Goal: Obtain resource: Download file/media

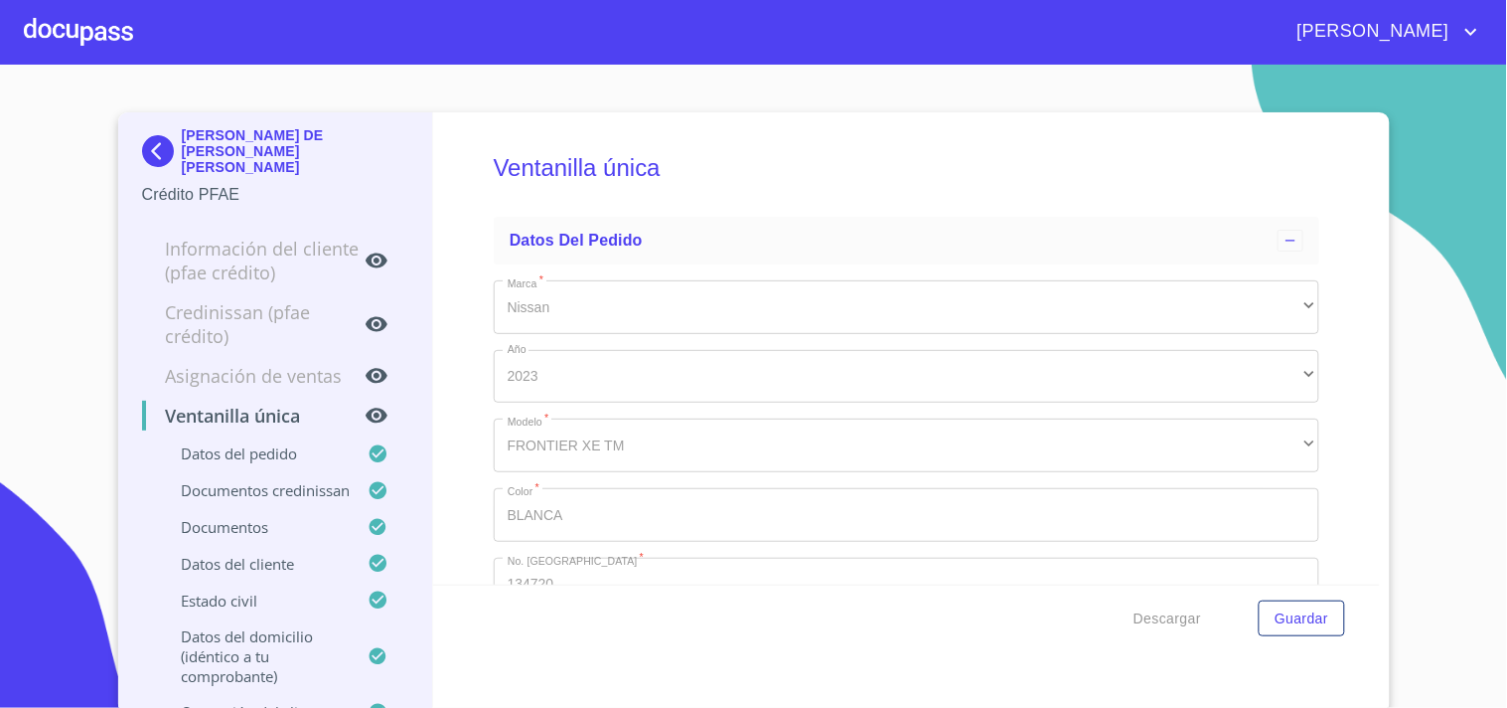
click at [109, 40] on div at bounding box center [78, 32] width 109 height 64
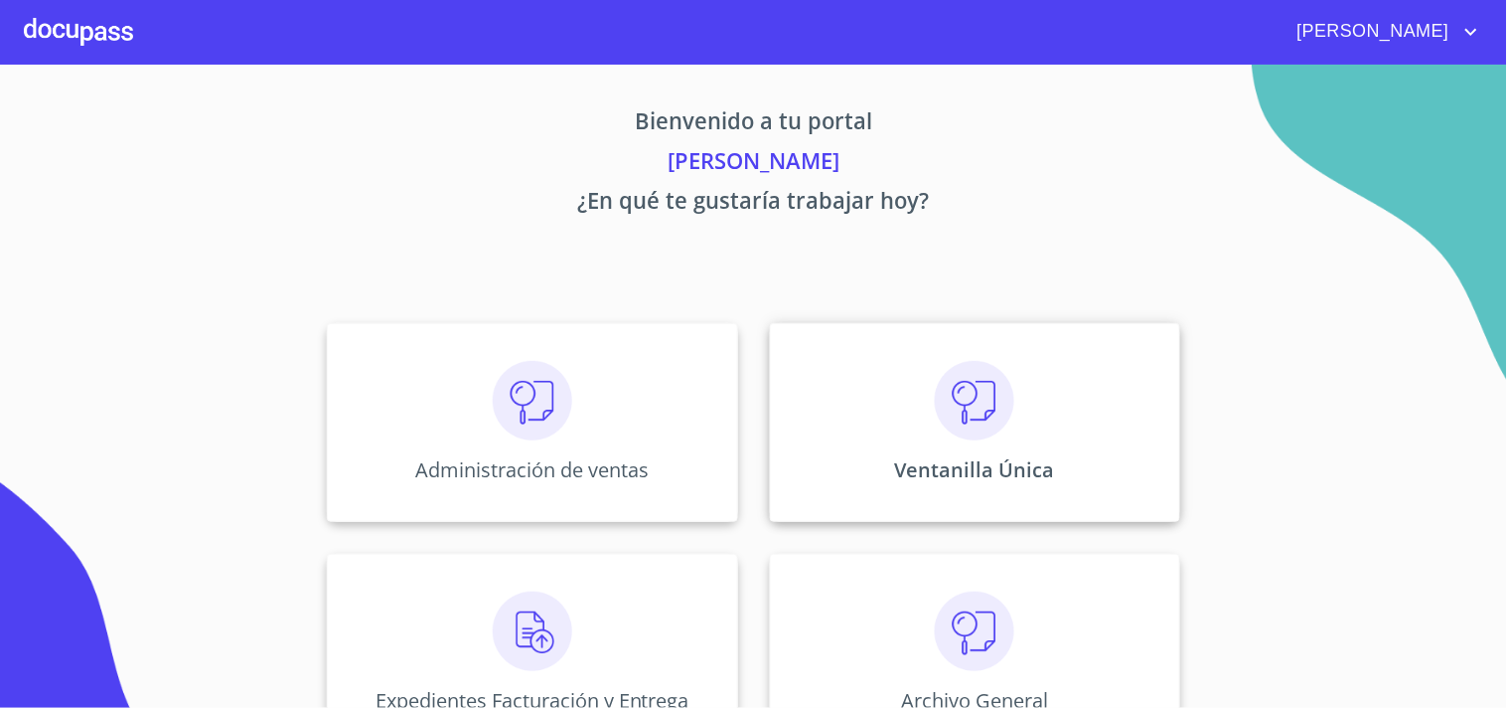
click at [827, 348] on div "Ventanilla Única" at bounding box center [975, 422] width 410 height 199
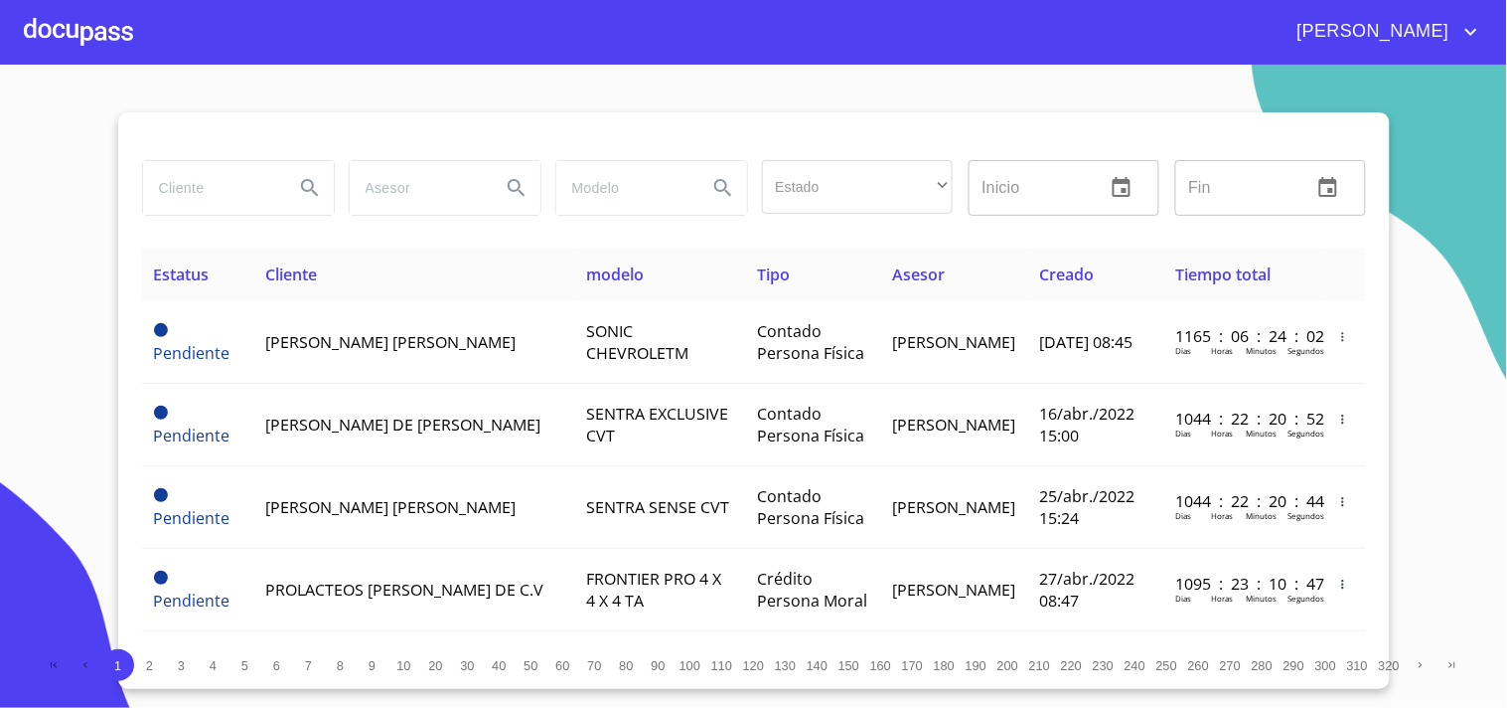
click at [176, 192] on input "search" at bounding box center [210, 188] width 135 height 54
type input "[PERSON_NAME]"
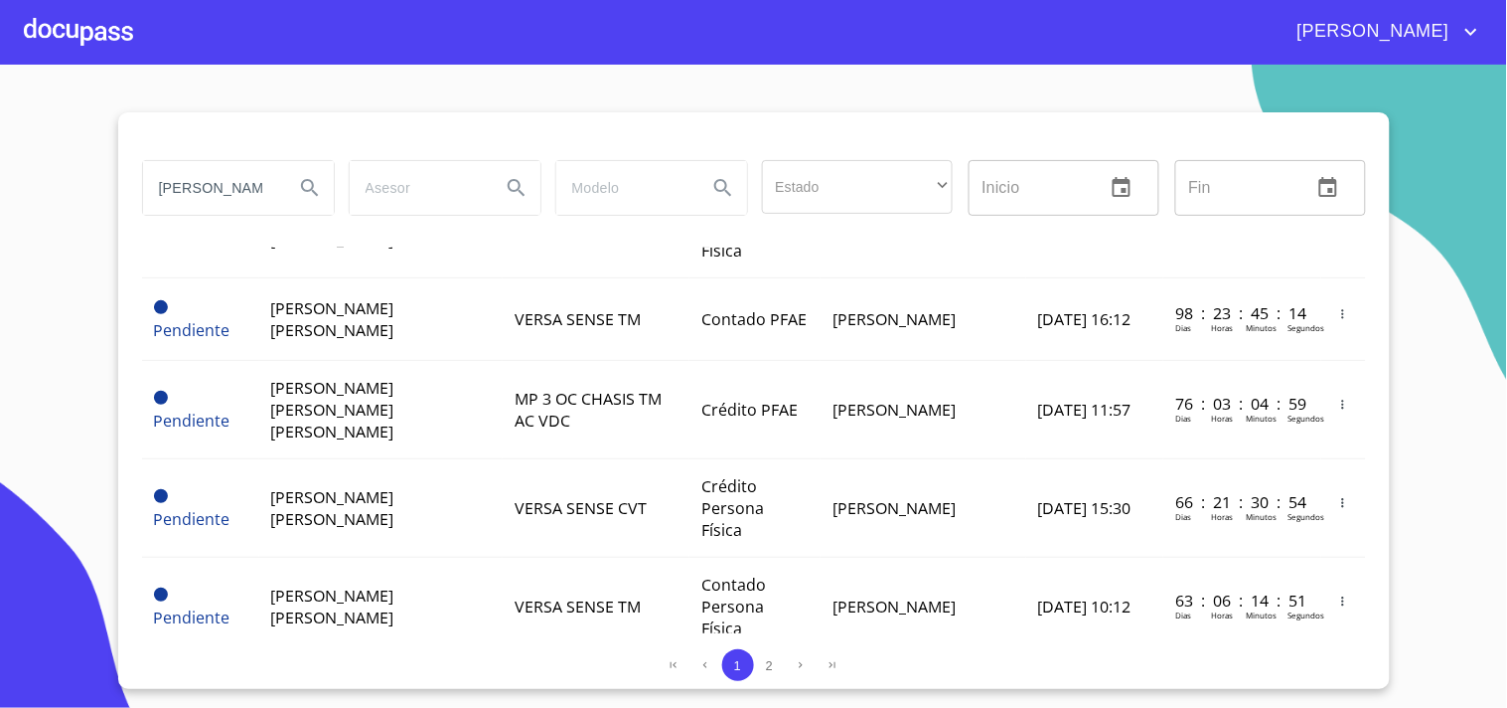
scroll to position [1545, 0]
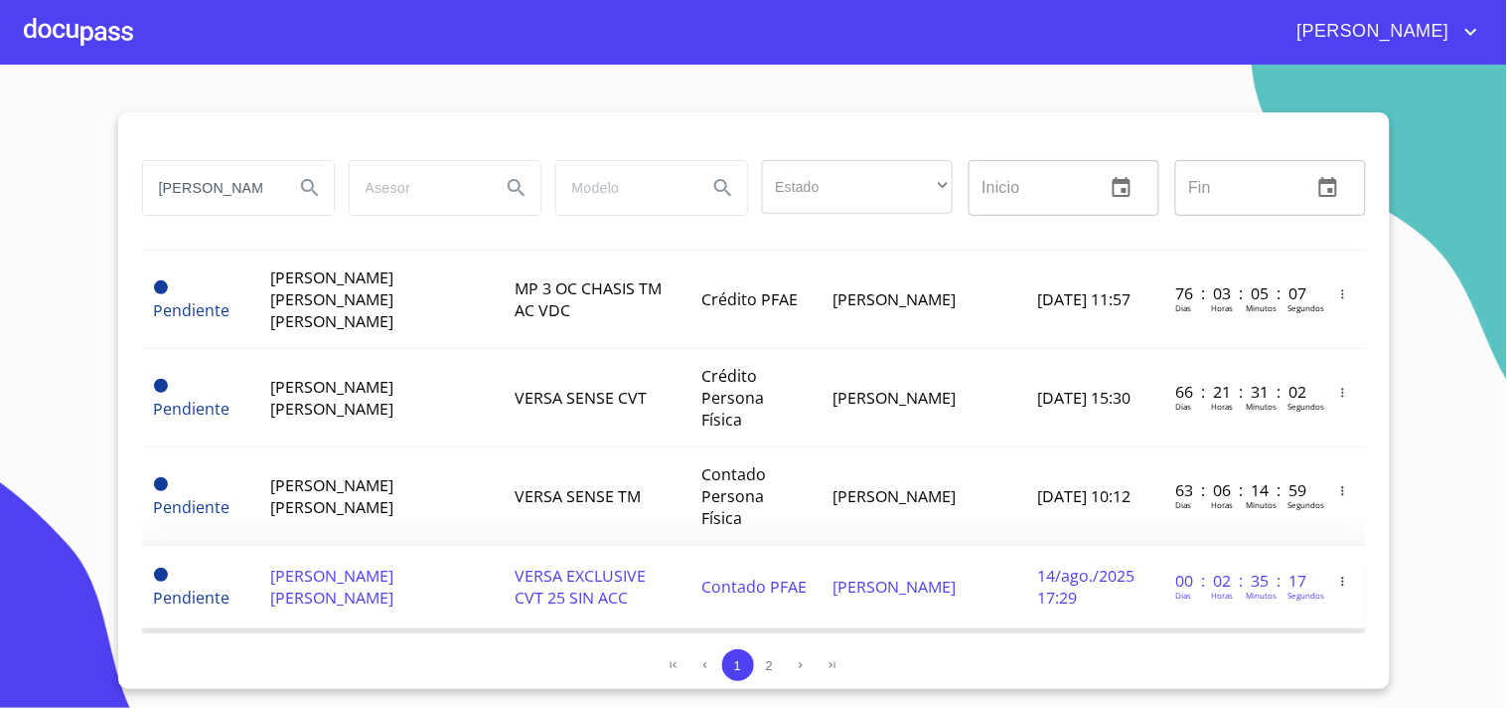
click at [962, 546] on td "[PERSON_NAME]" at bounding box center [923, 587] width 205 height 82
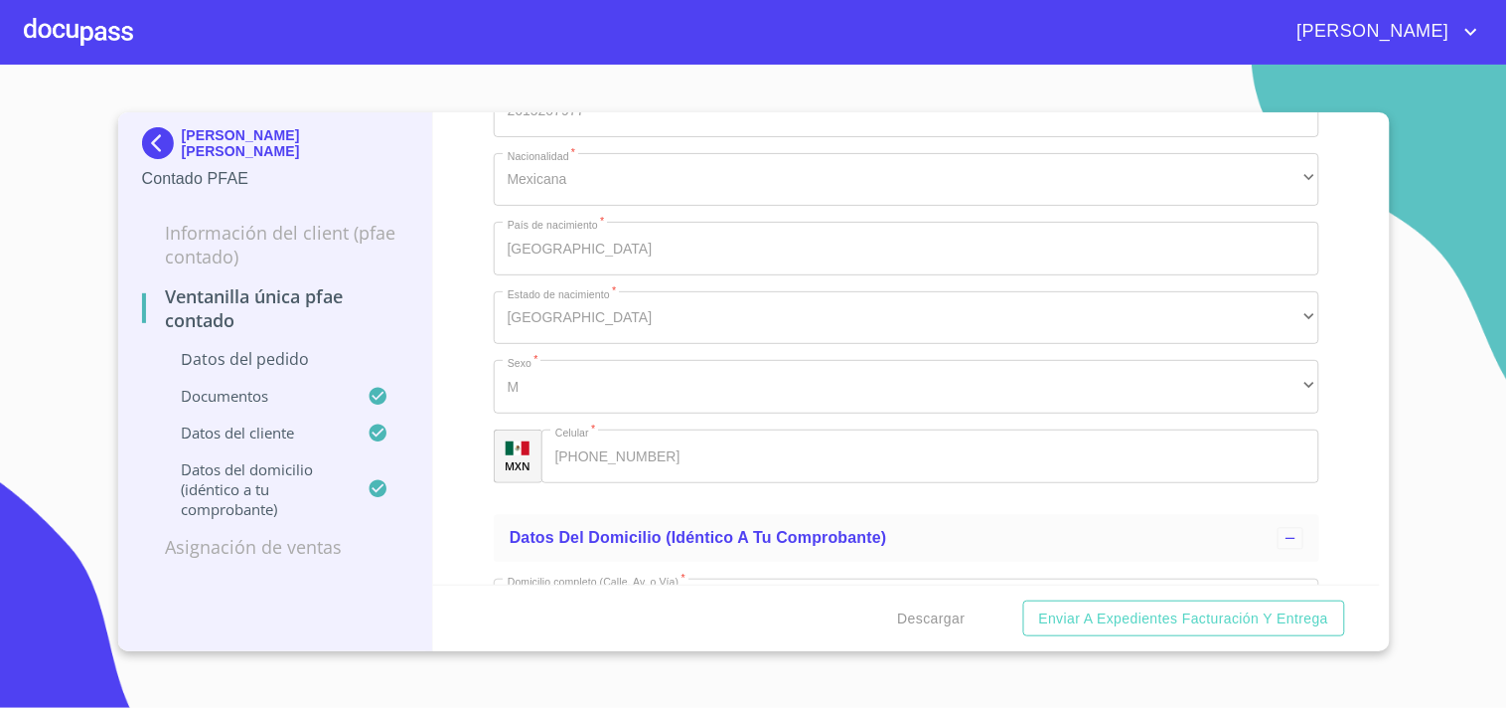
scroll to position [4857, 0]
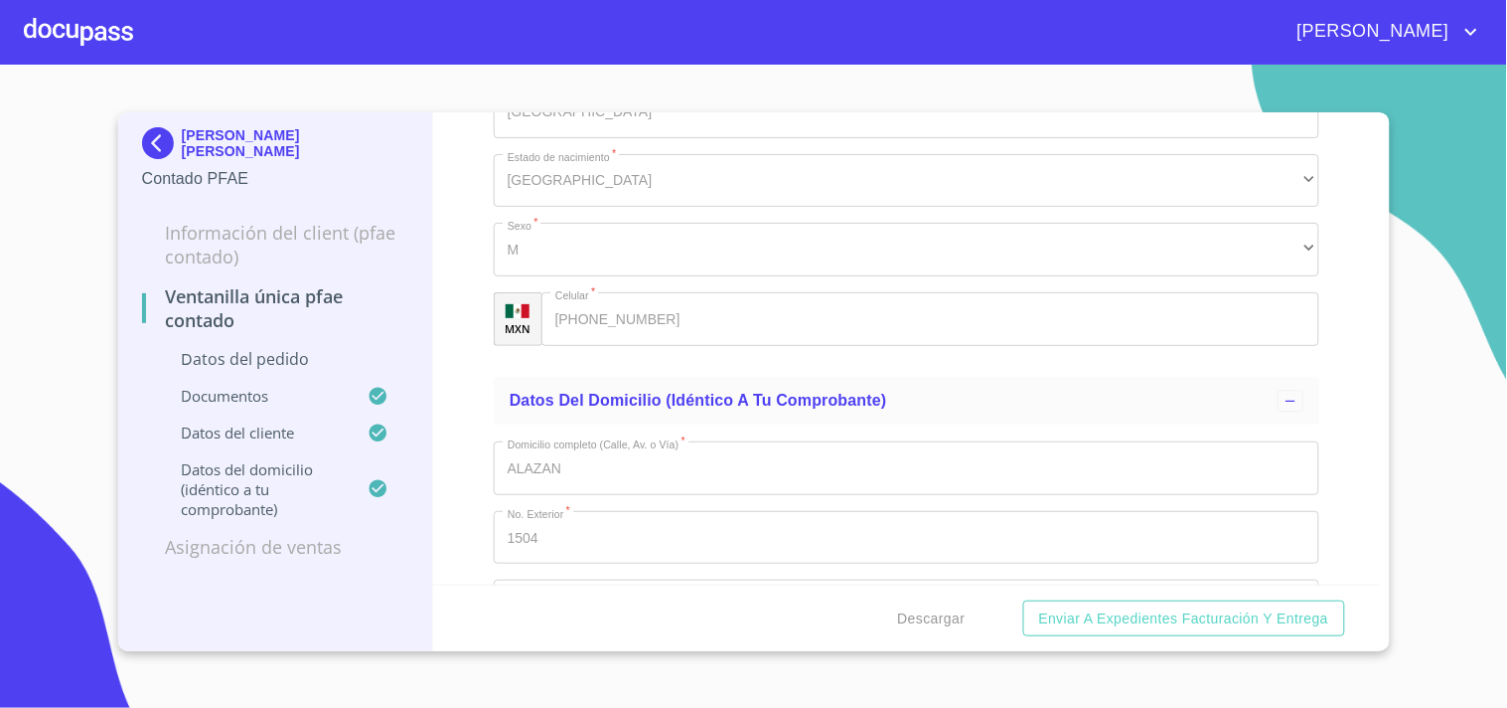
click at [83, 35] on div at bounding box center [78, 32] width 109 height 64
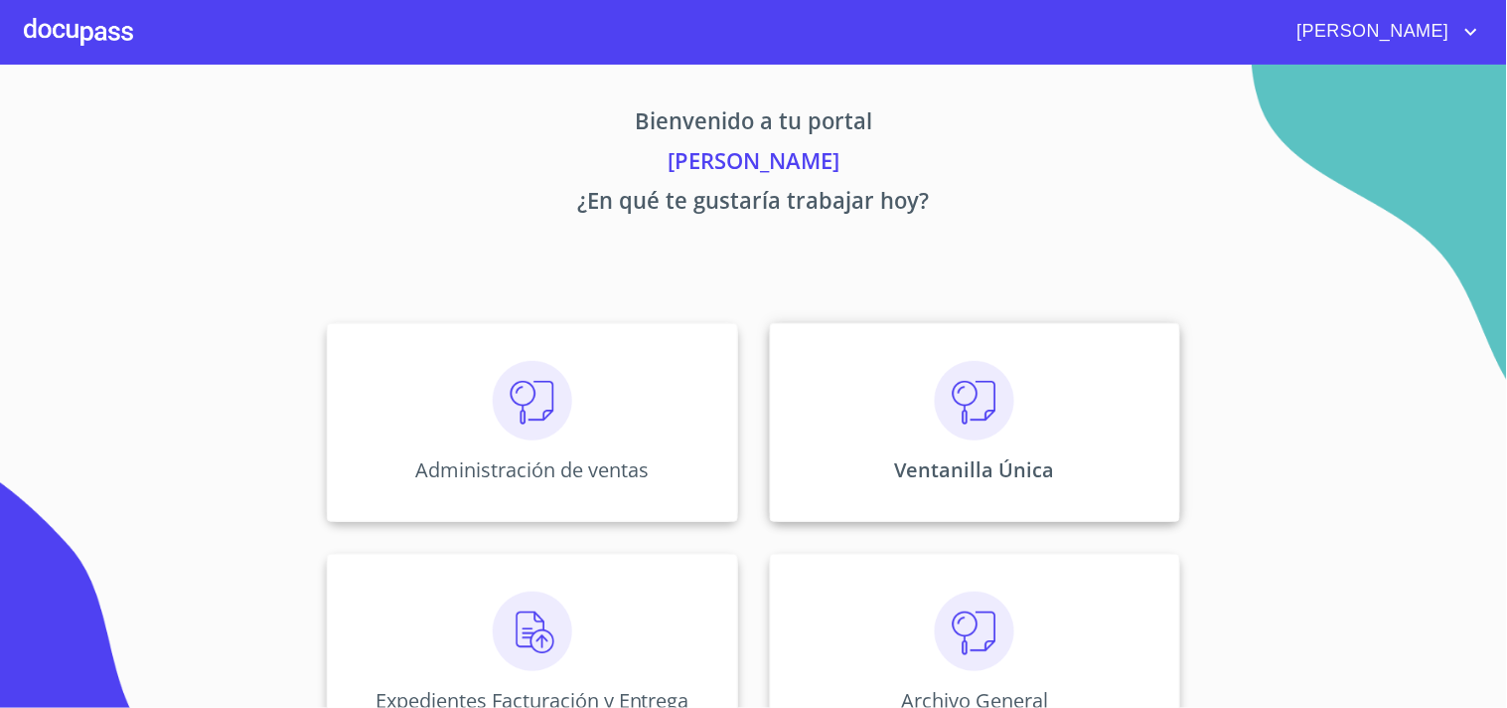
click at [1031, 413] on div "Ventanilla Única" at bounding box center [975, 422] width 410 height 199
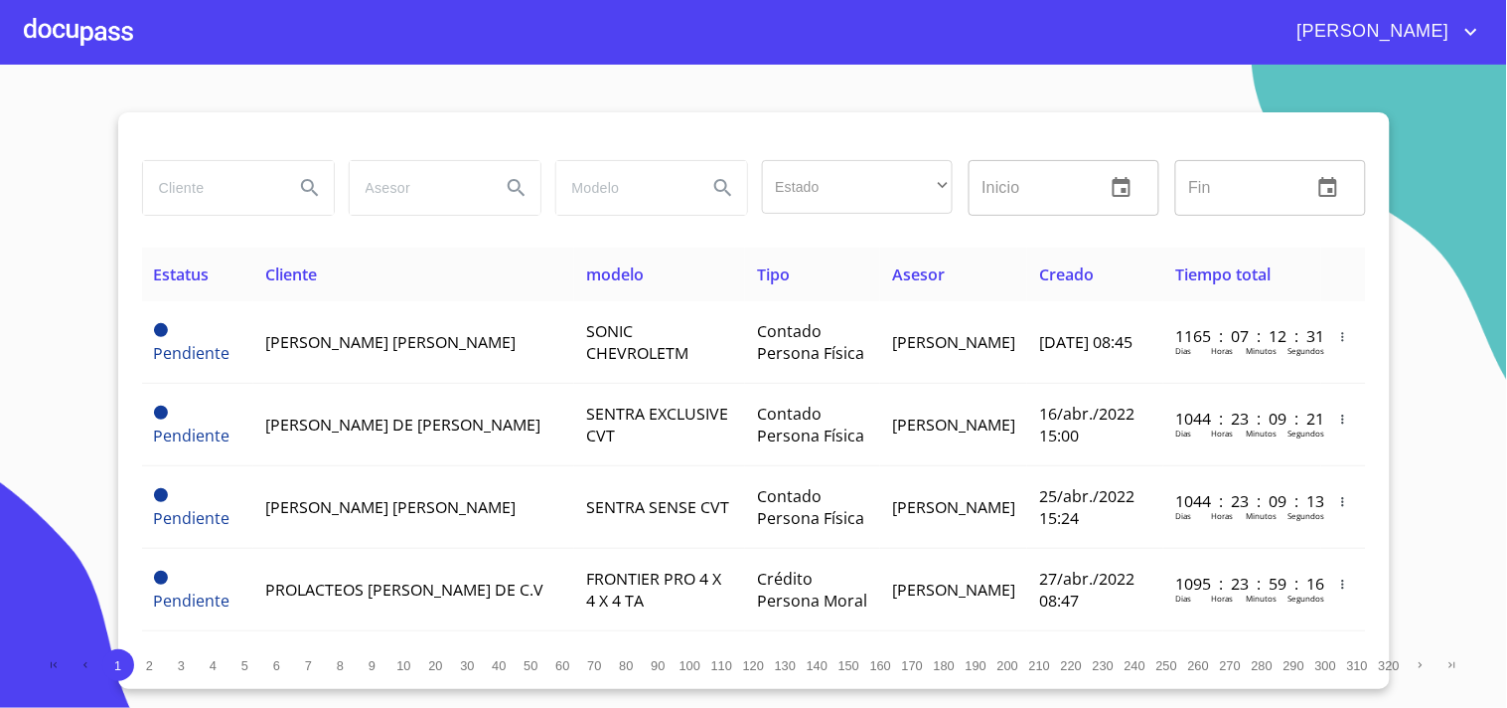
click at [226, 193] on input "search" at bounding box center [210, 188] width 135 height 54
type input "MARIO ALBERTO"
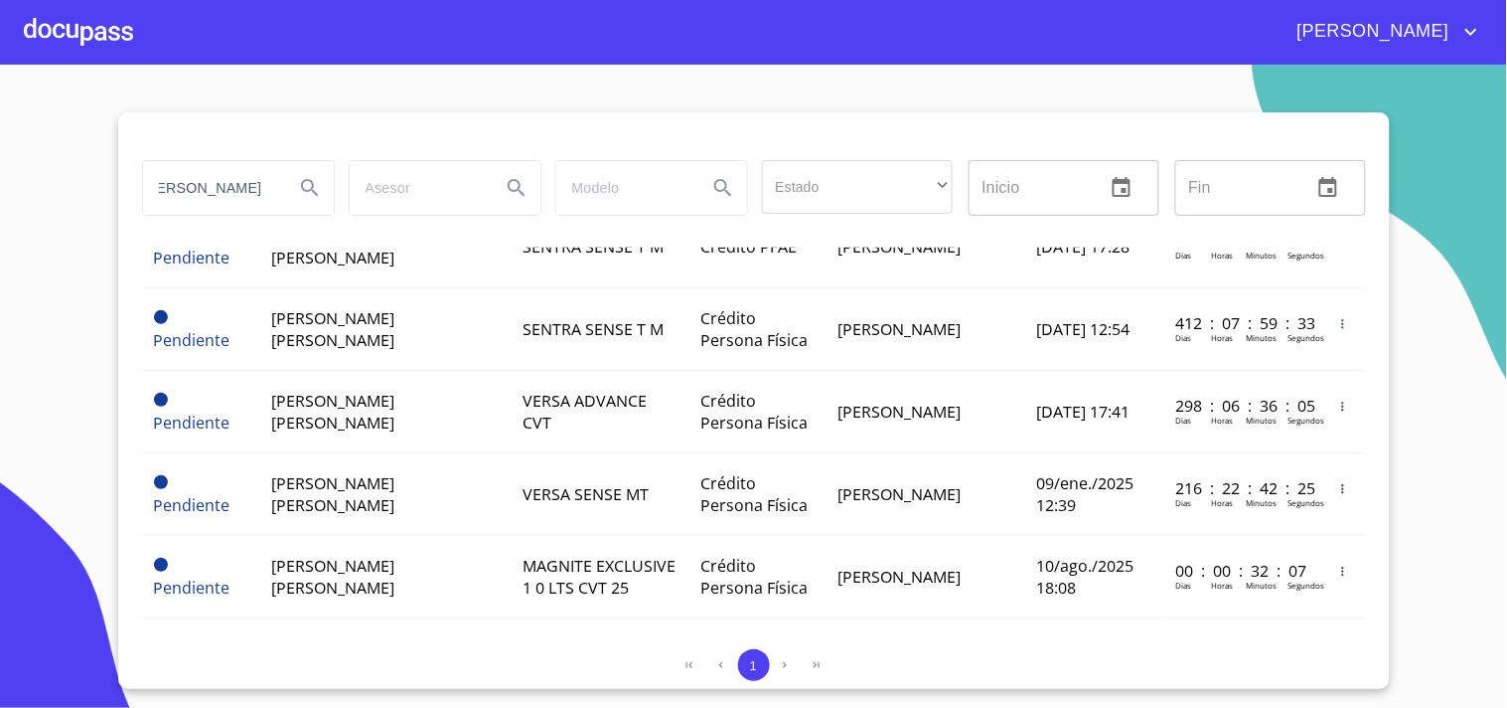
scroll to position [551, 0]
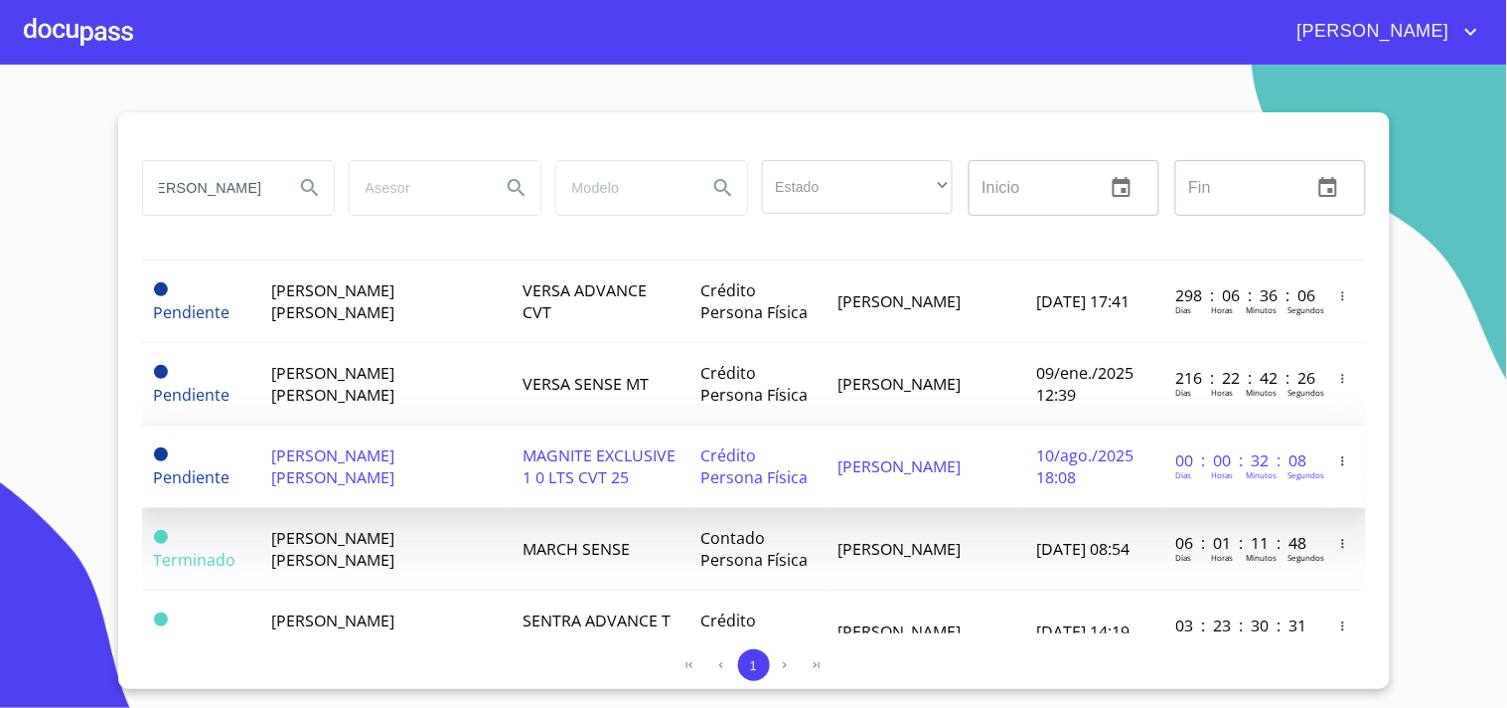
click at [745, 457] on td "Crédito Persona Física" at bounding box center [758, 466] width 137 height 82
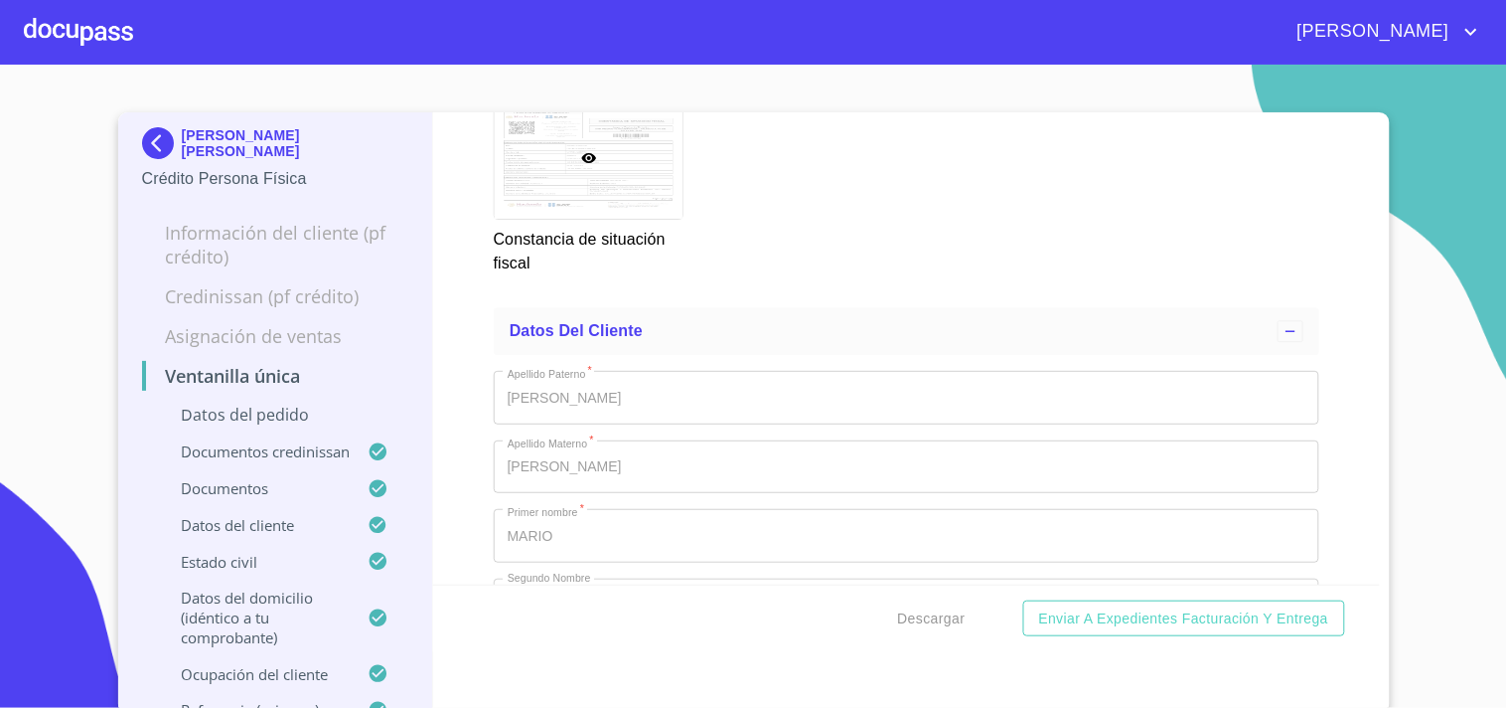
scroll to position [7287, 0]
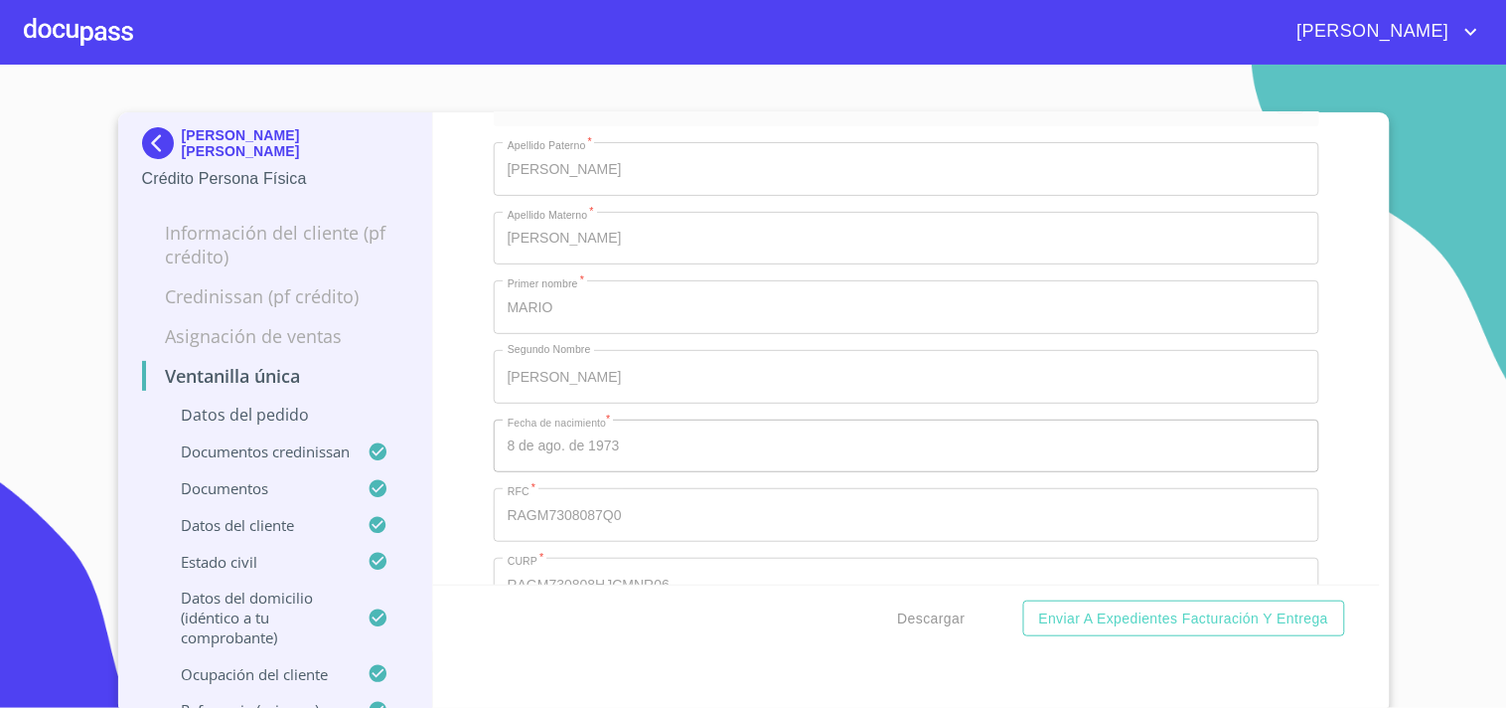
click at [120, 23] on div at bounding box center [78, 32] width 109 height 64
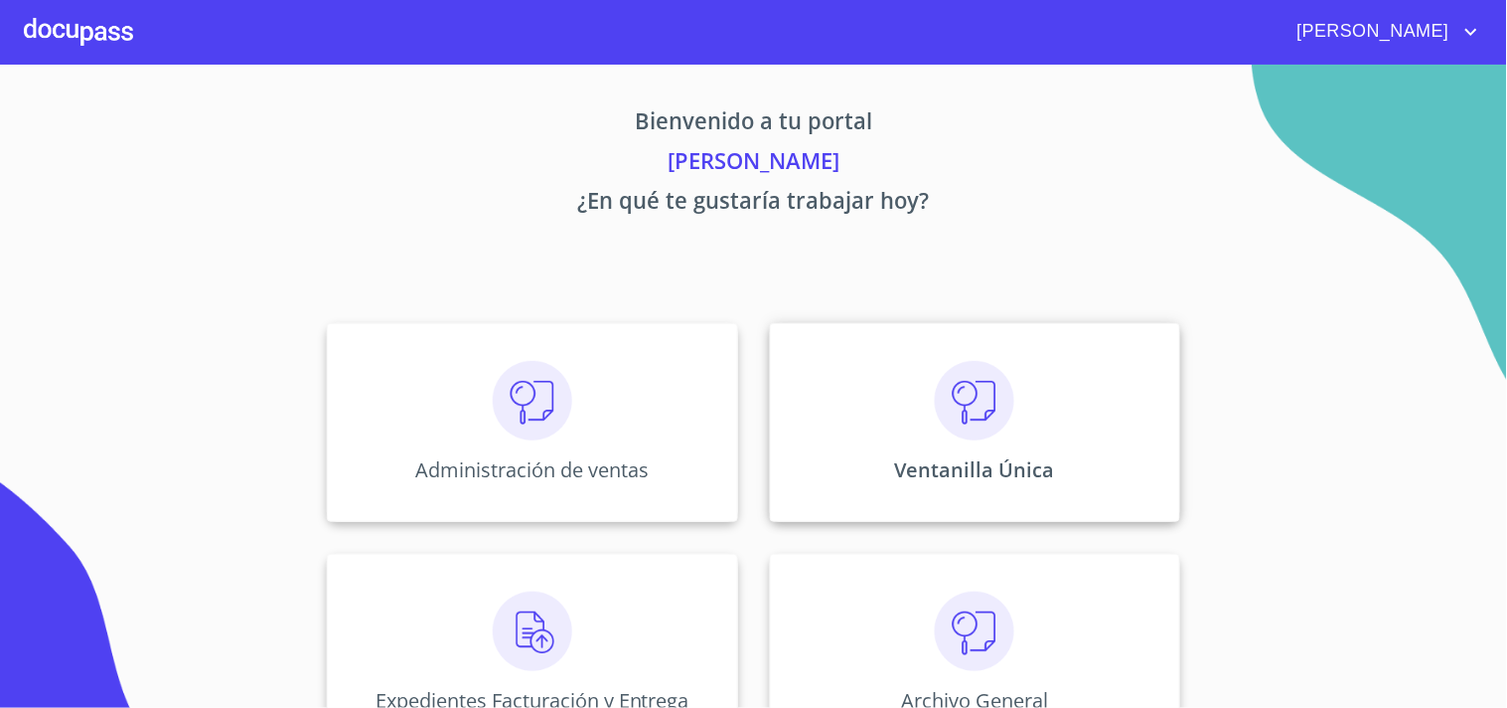
click at [1009, 511] on div "Ventanilla Única" at bounding box center [975, 422] width 410 height 199
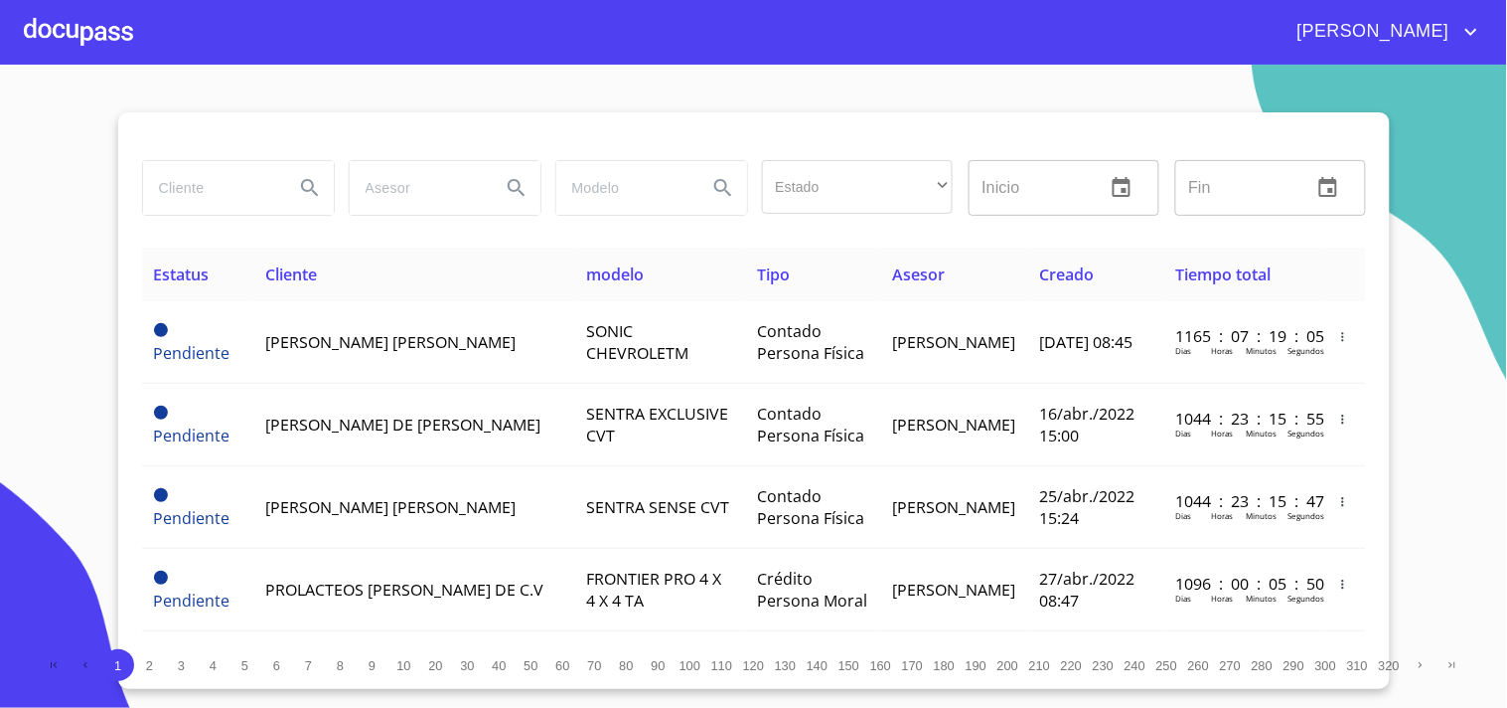
click at [276, 183] on input "search" at bounding box center [210, 188] width 135 height 54
type input "MARCO ANTONIO NAVA"
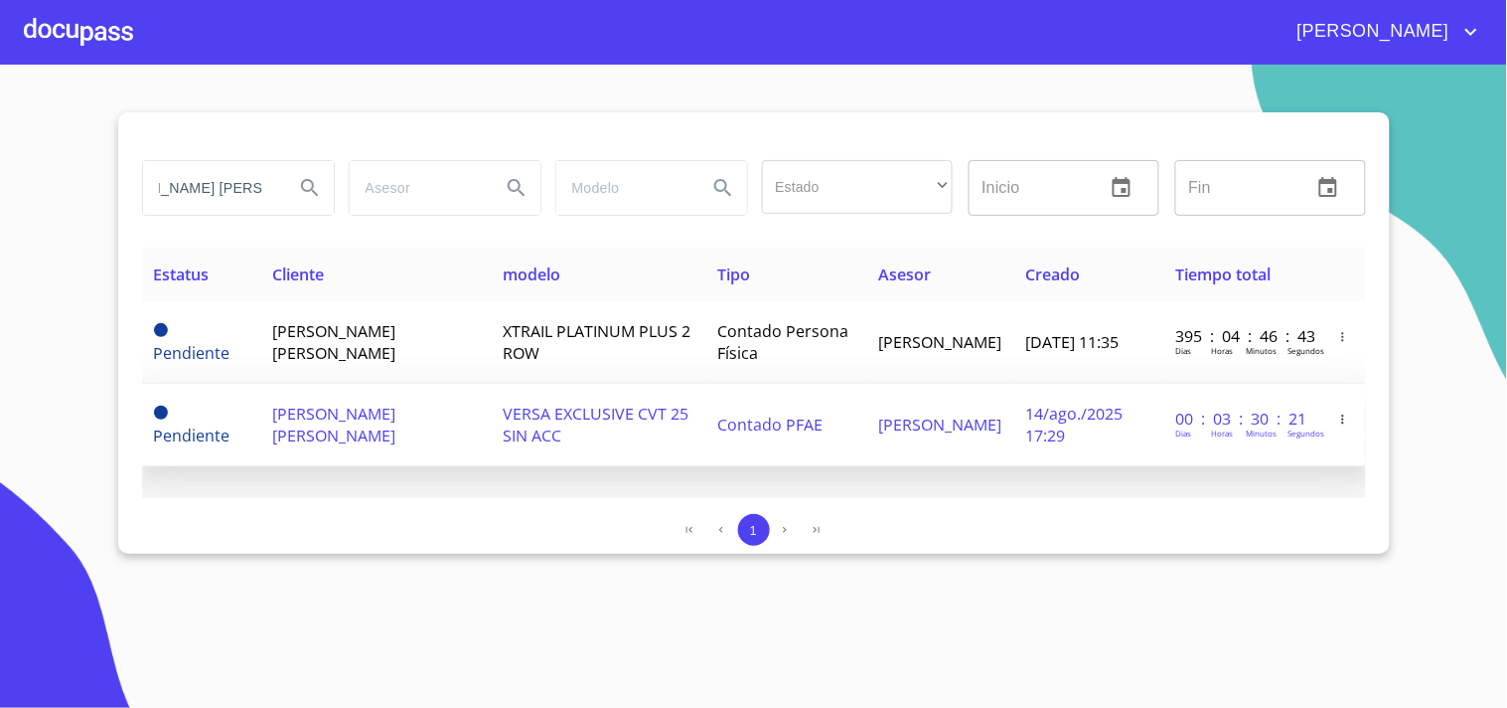
scroll to position [0, 0]
click at [553, 405] on span "VERSA EXCLUSIVE CVT 25 SIN ACC" at bounding box center [597, 424] width 186 height 44
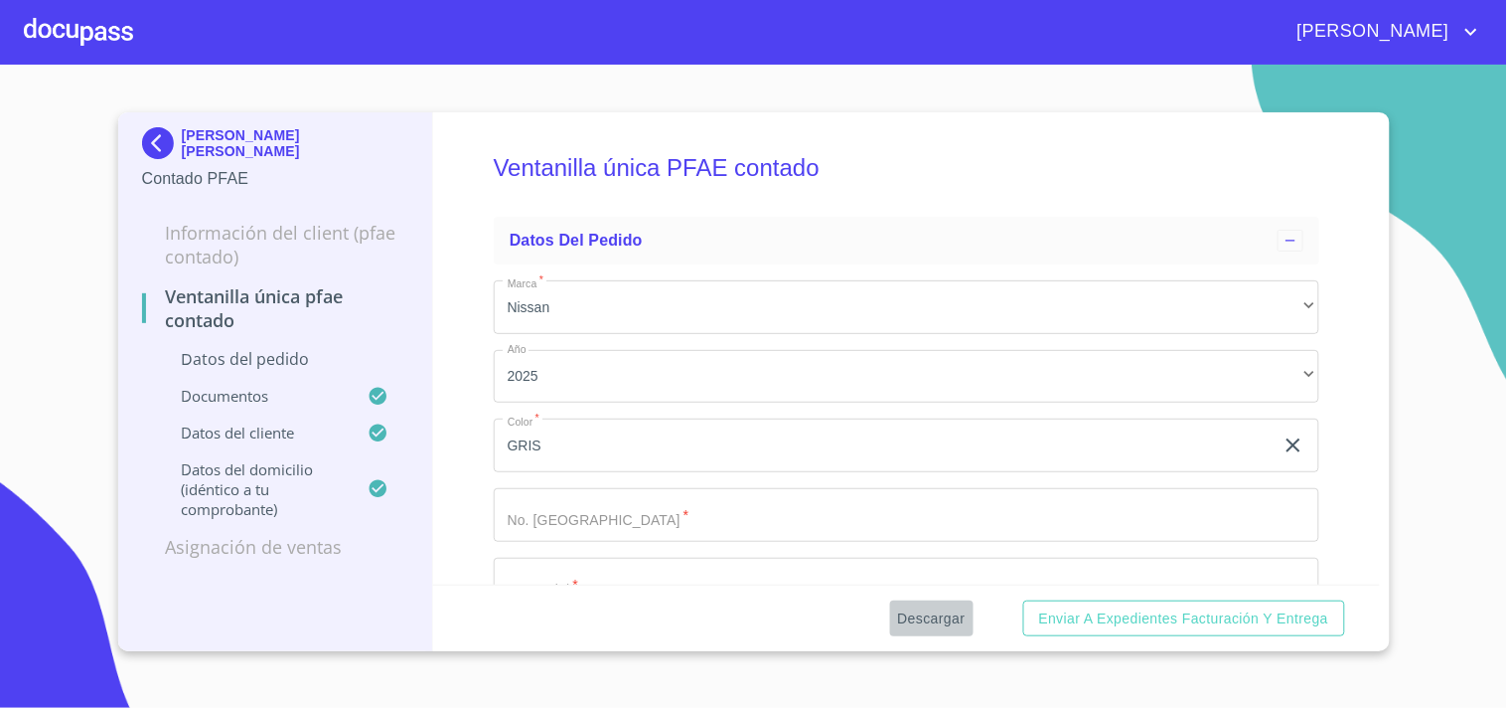
click at [936, 611] on span "Descargar" at bounding box center [932, 618] width 68 height 25
click at [63, 56] on div at bounding box center [78, 32] width 109 height 64
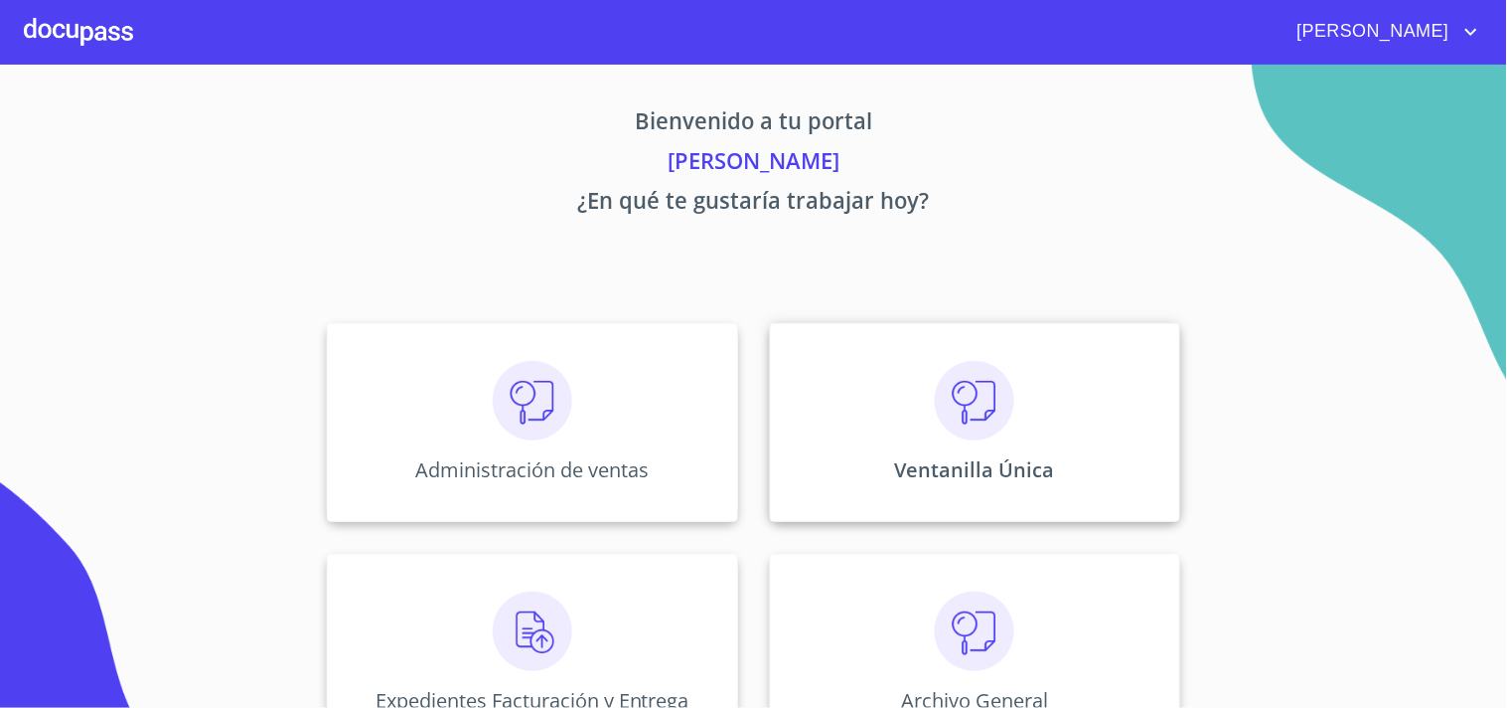
click at [894, 332] on div "Ventanilla Única" at bounding box center [975, 422] width 410 height 199
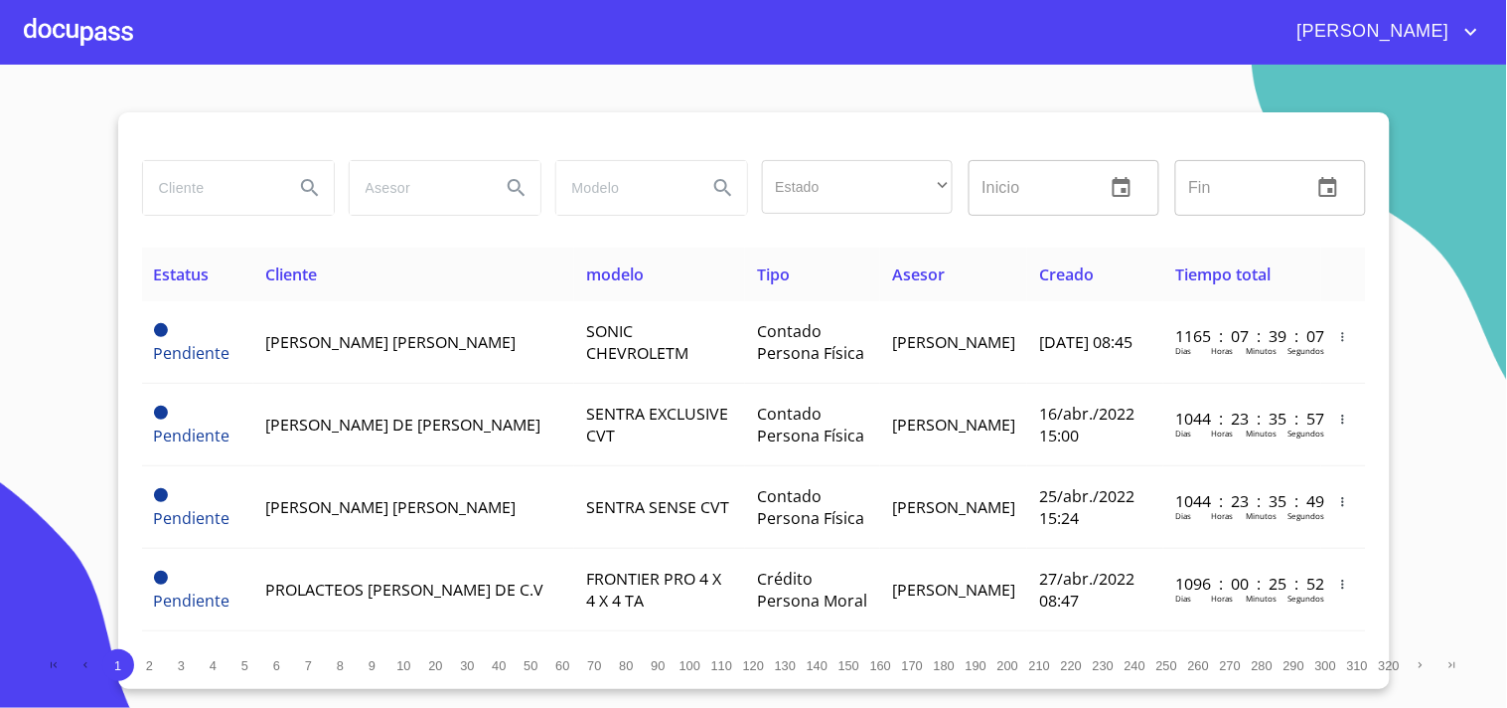
click at [265, 181] on input "search" at bounding box center [210, 188] width 135 height 54
type input "MARIO ALBERTO"
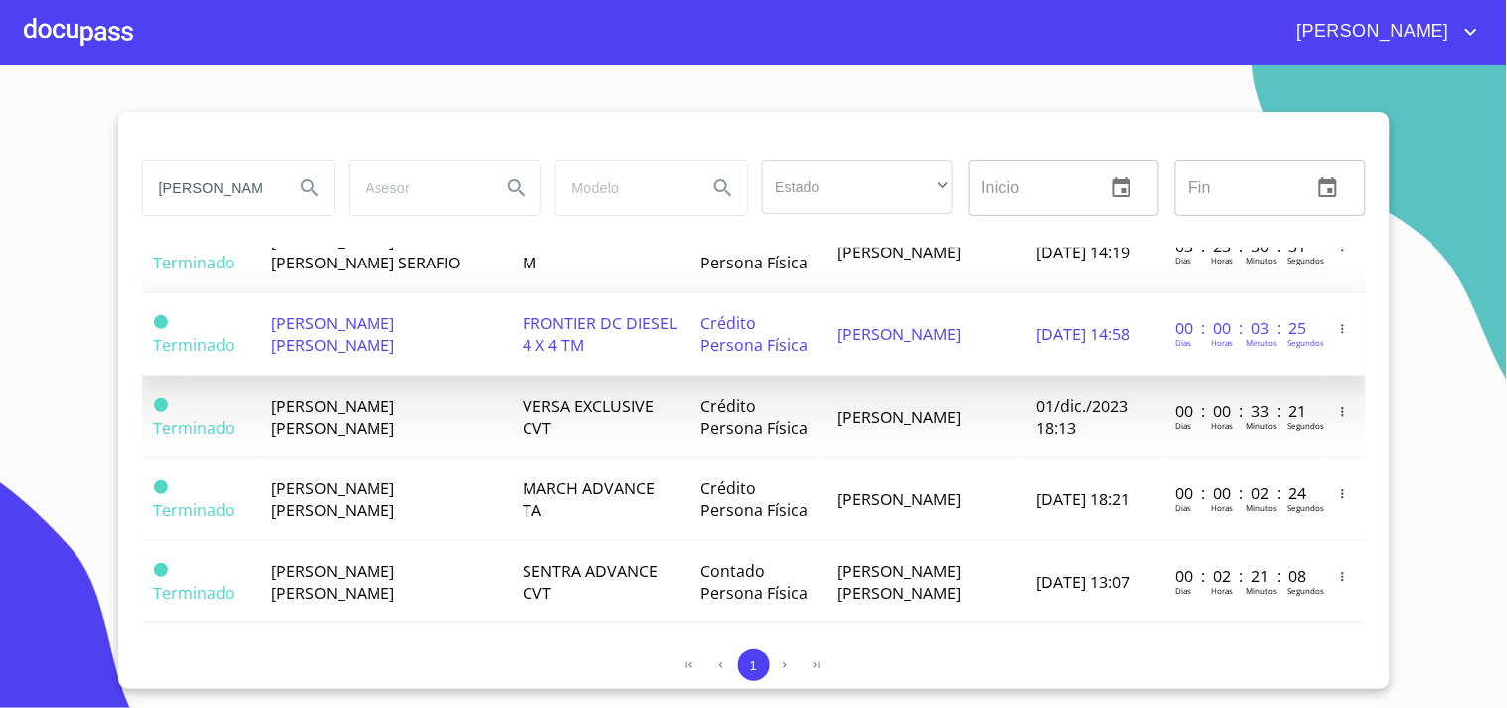
scroll to position [680, 0]
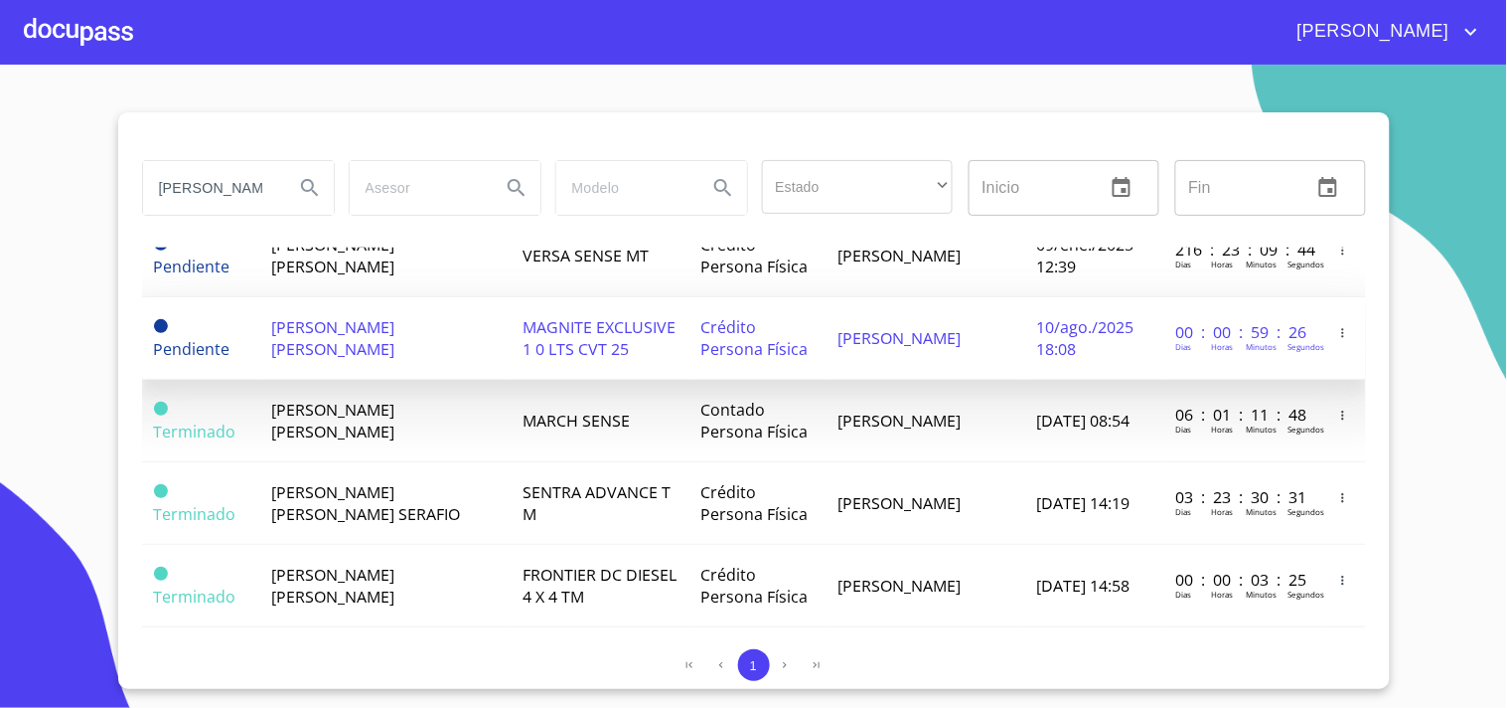
click at [976, 334] on td "María Marrón" at bounding box center [925, 338] width 199 height 82
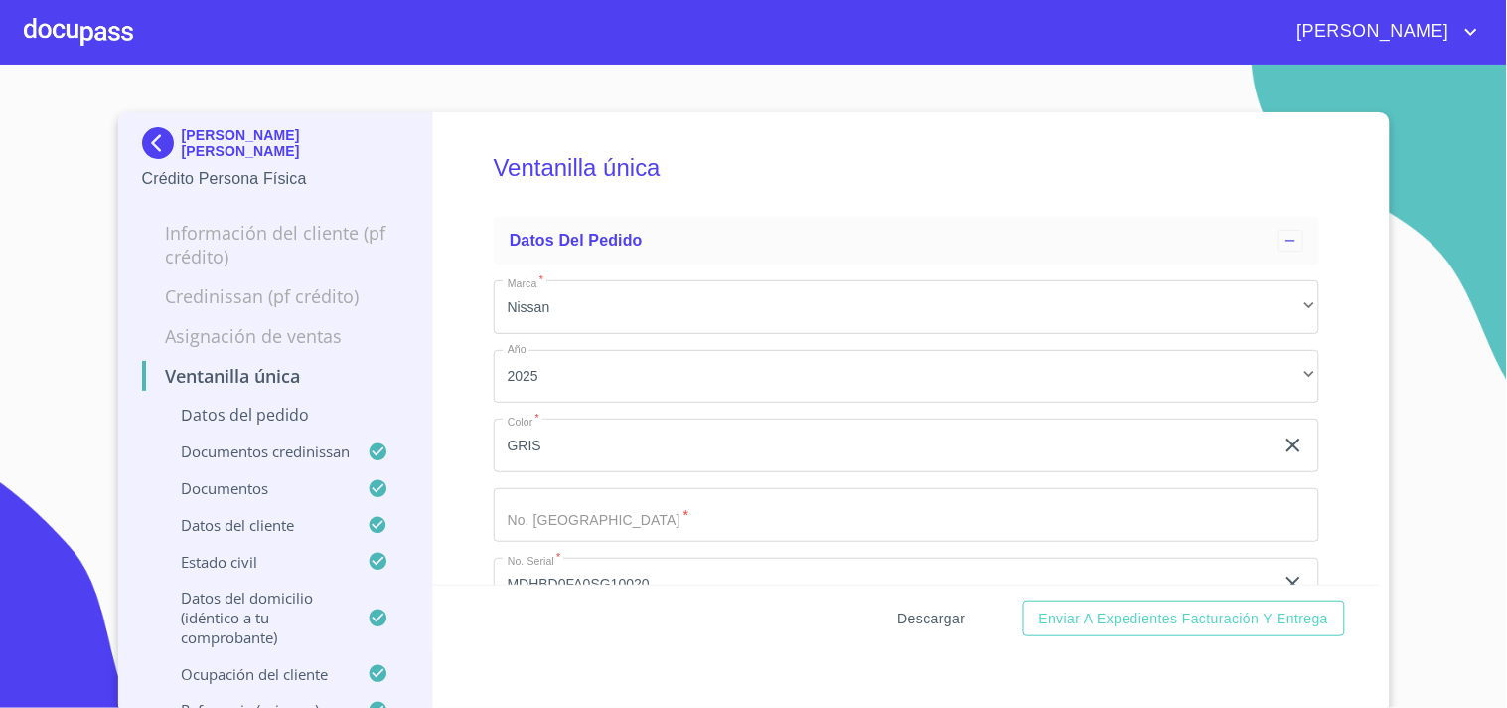
click at [931, 630] on button "Descargar" at bounding box center [931, 618] width 83 height 37
